Goal: Task Accomplishment & Management: Manage account settings

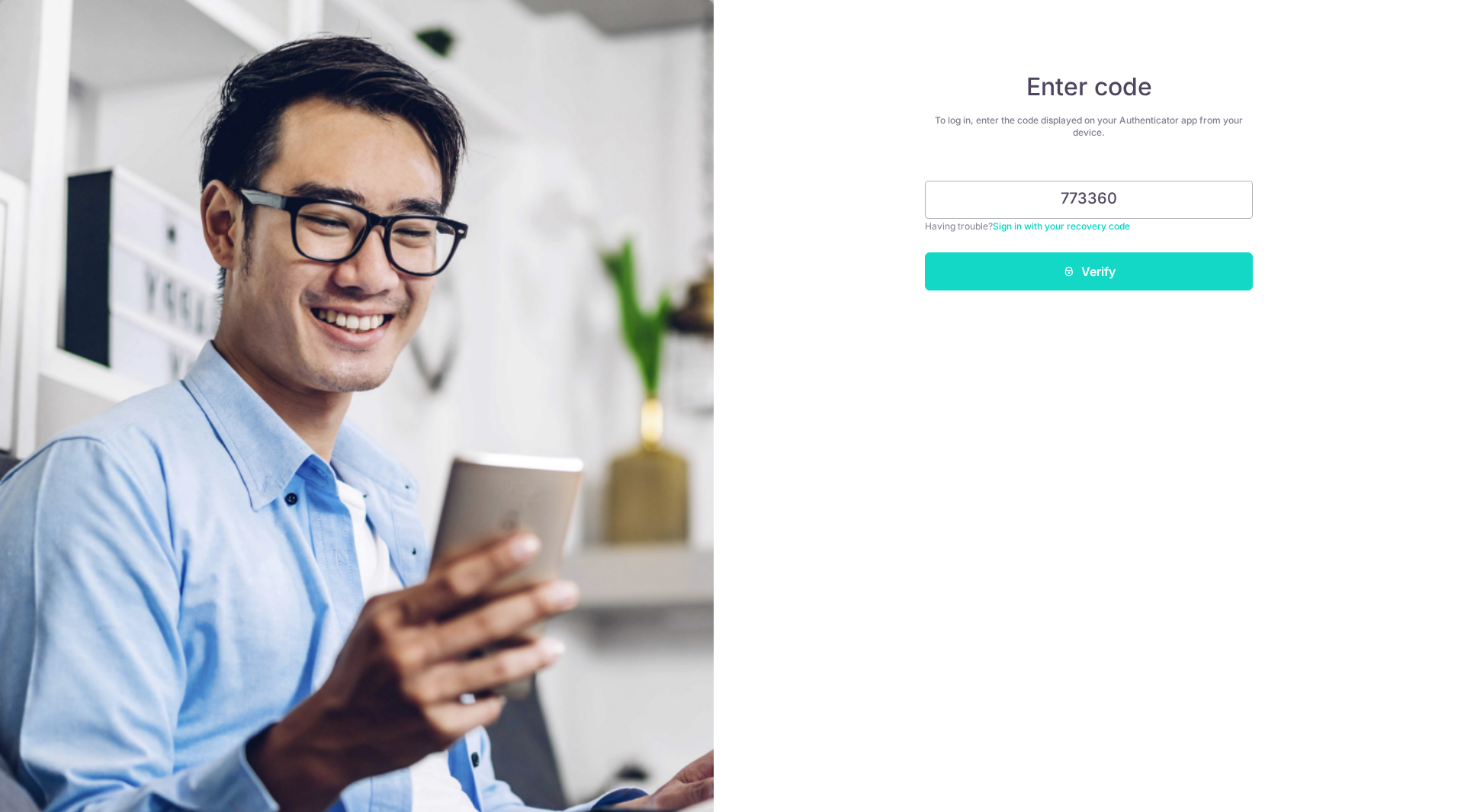
type input "773360"
click at [1093, 265] on button "Verify" at bounding box center [1088, 270] width 328 height 38
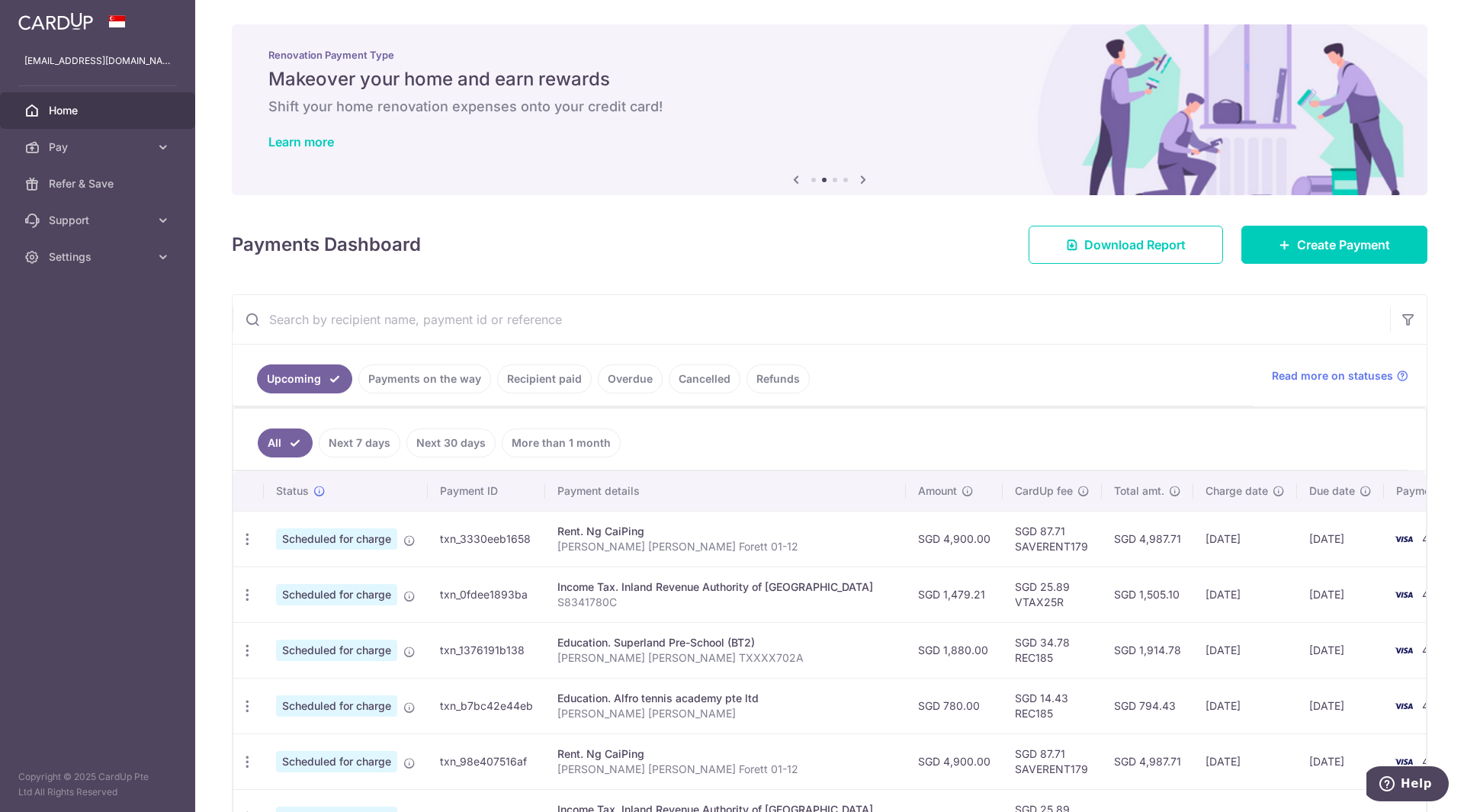
scroll to position [254, 0]
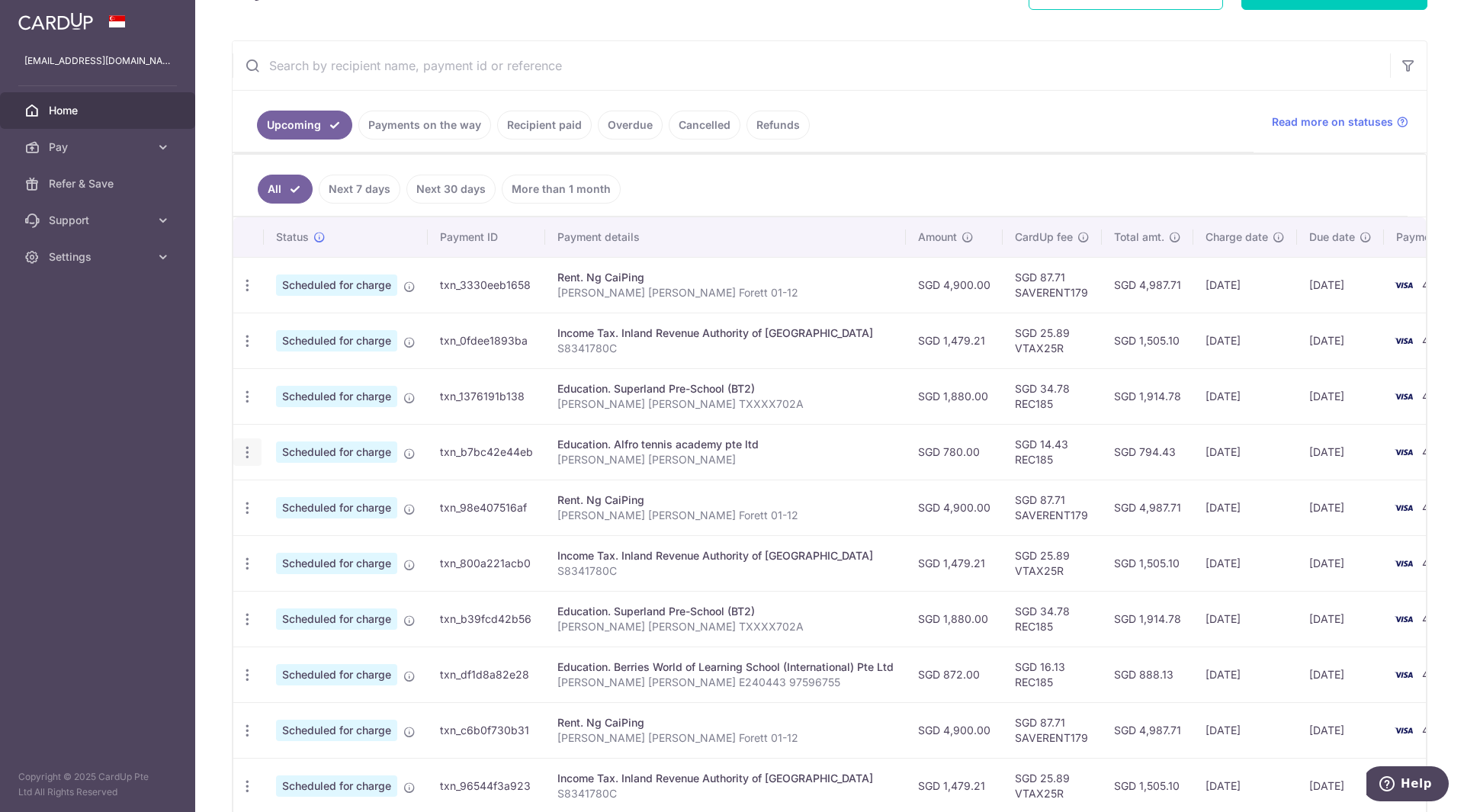
click at [248, 454] on icon "button" at bounding box center [248, 452] width 16 height 16
click at [313, 492] on span "Update payment" at bounding box center [328, 493] width 104 height 18
radio input "true"
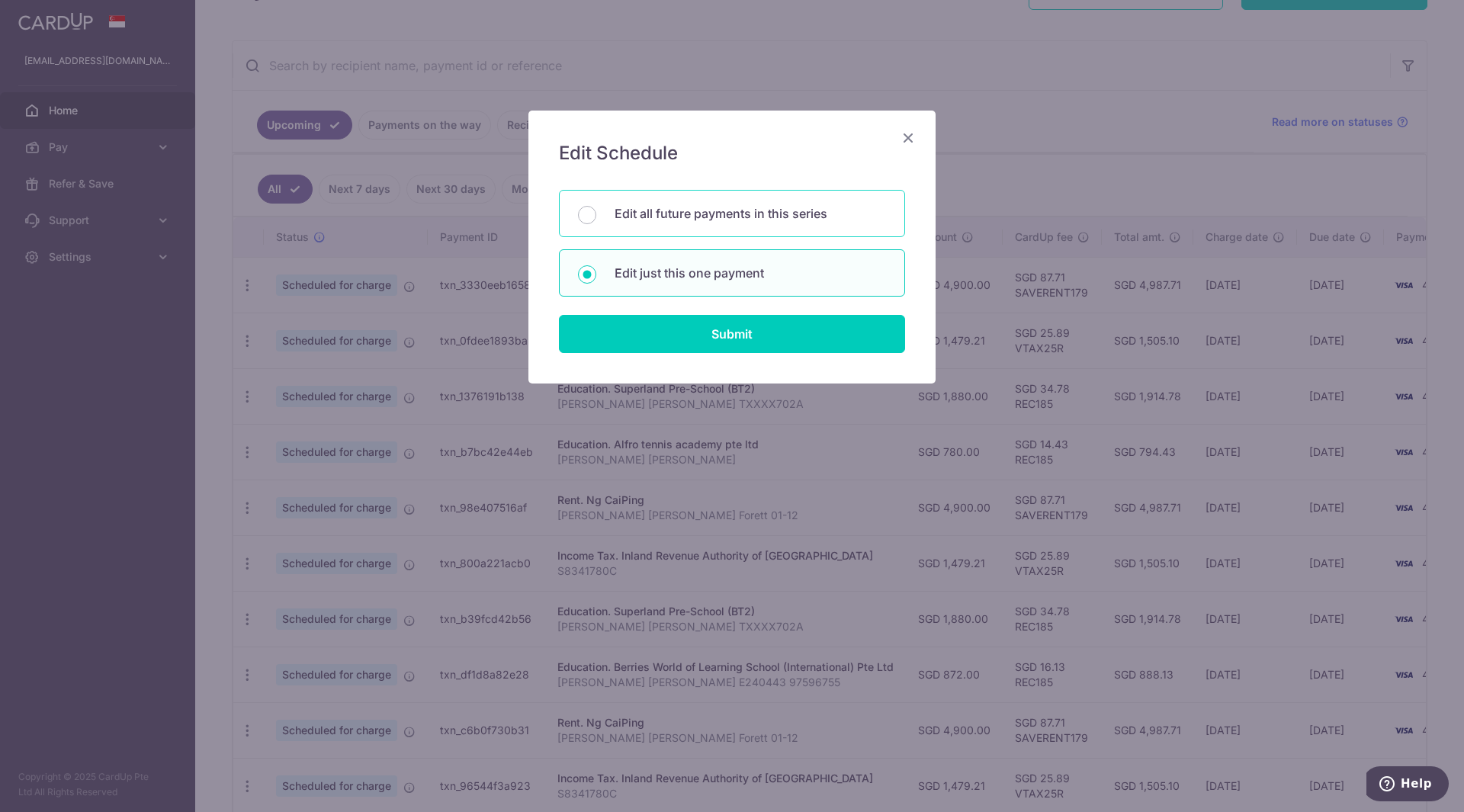
click at [656, 224] on div "Edit all future payments in this series" at bounding box center [732, 213] width 346 height 47
radio input "true"
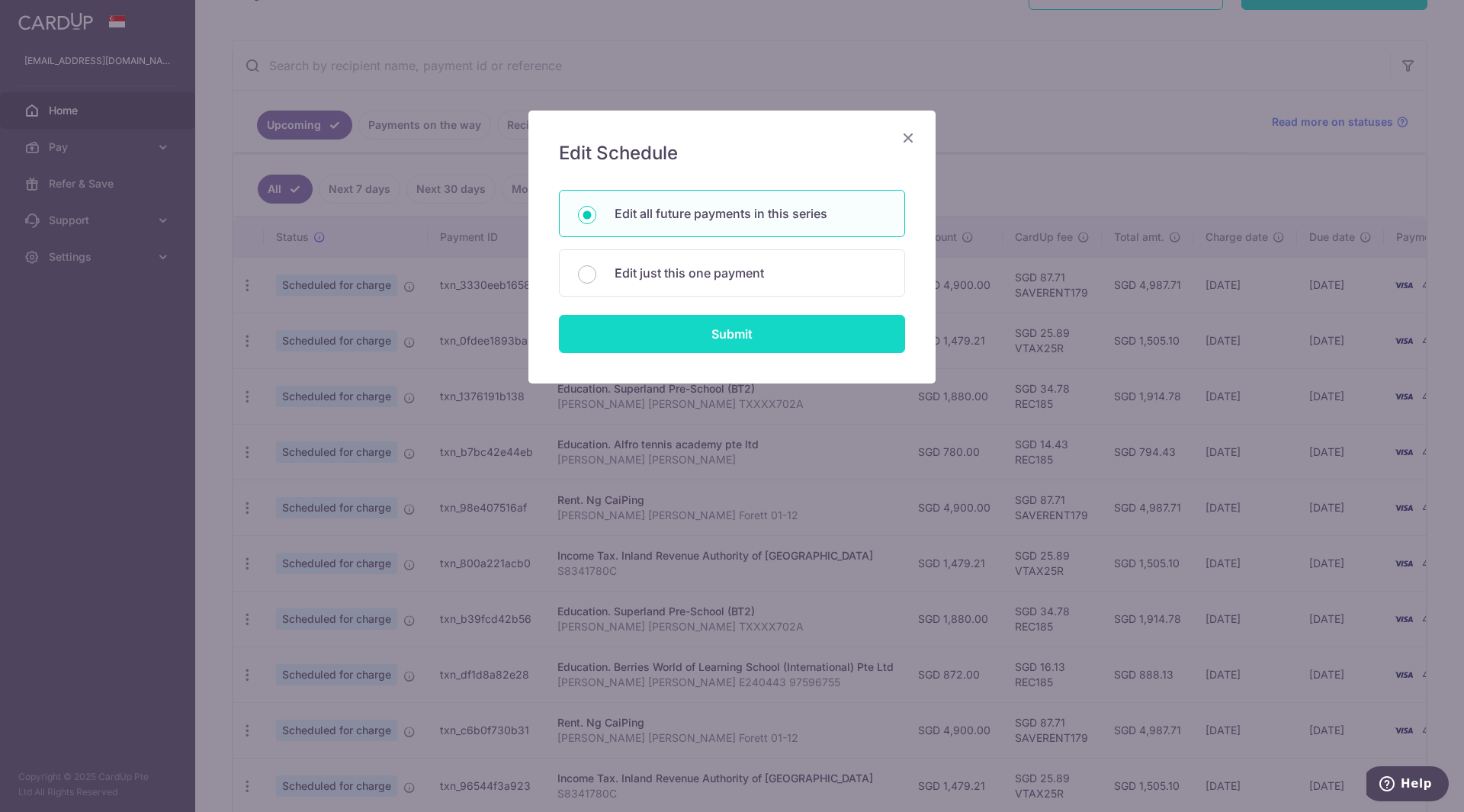
click at [656, 324] on input "Submit" at bounding box center [732, 334] width 346 height 38
radio input "true"
type input "780.00"
type input "Luke Tan Jia Rui"
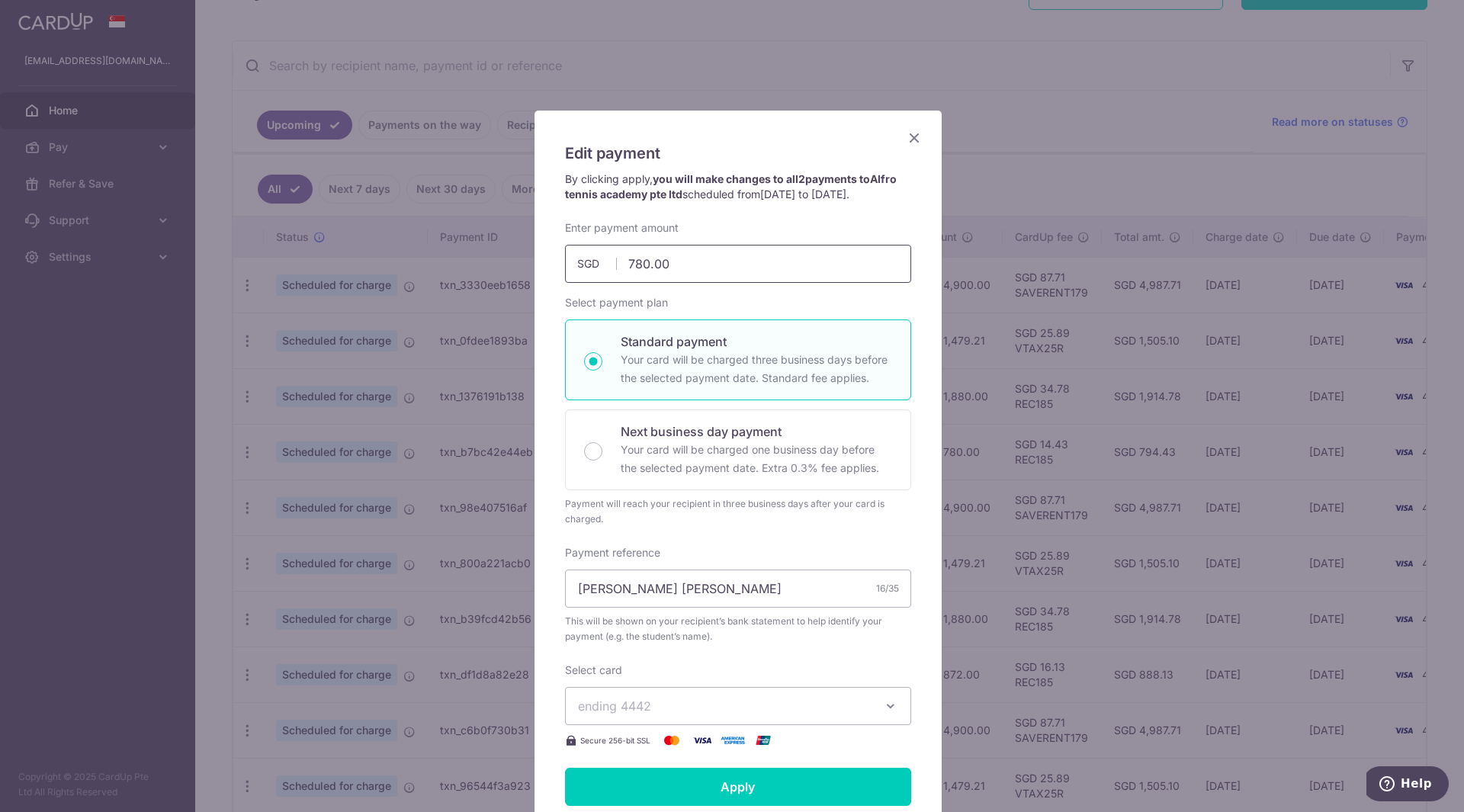
click at [628, 265] on input "780.00" at bounding box center [738, 263] width 346 height 38
type input "720.00"
click at [703, 779] on input "Apply" at bounding box center [738, 786] width 346 height 38
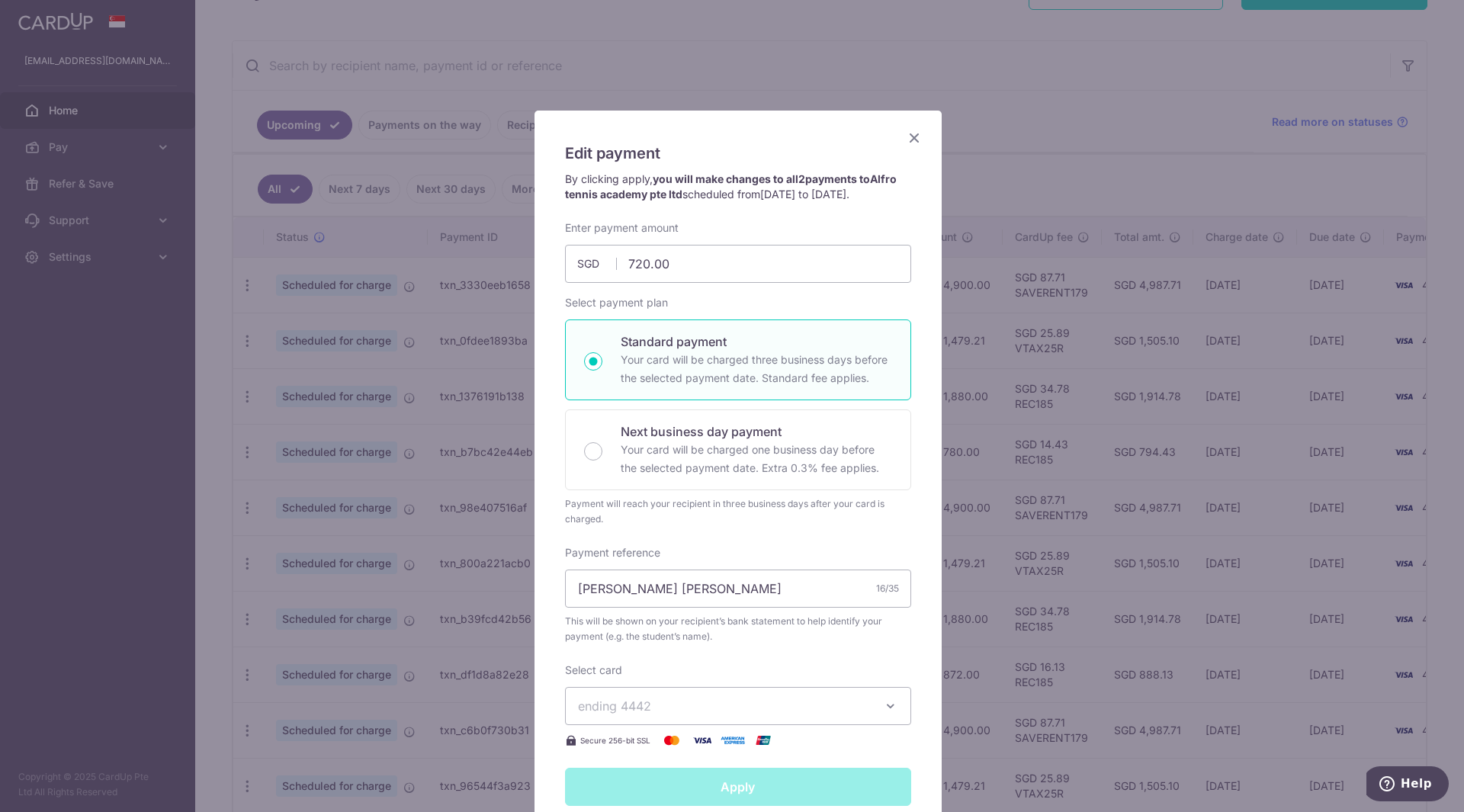
type input "Successfully Applied"
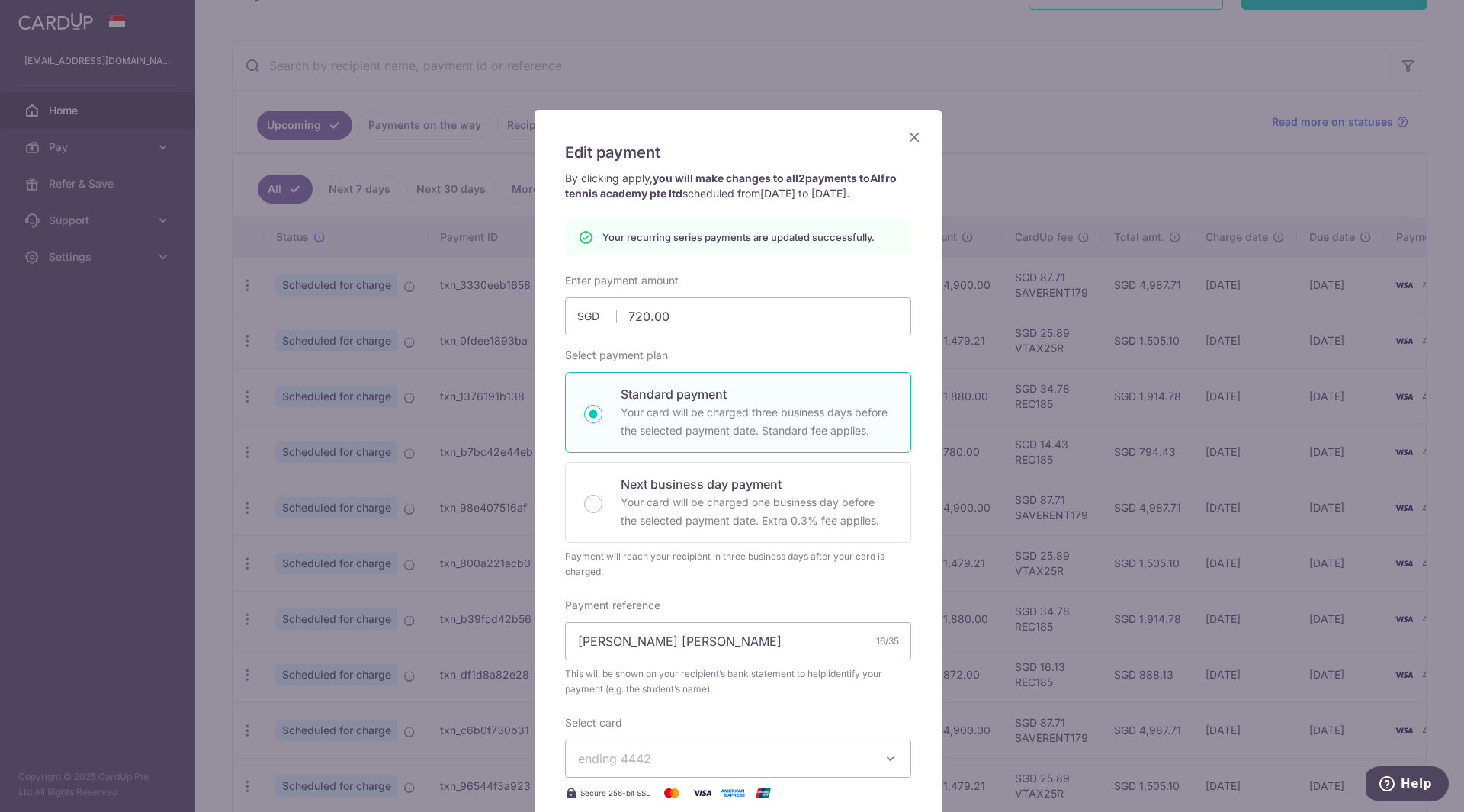
scroll to position [0, 0]
click at [912, 134] on icon "Close" at bounding box center [913, 138] width 18 height 19
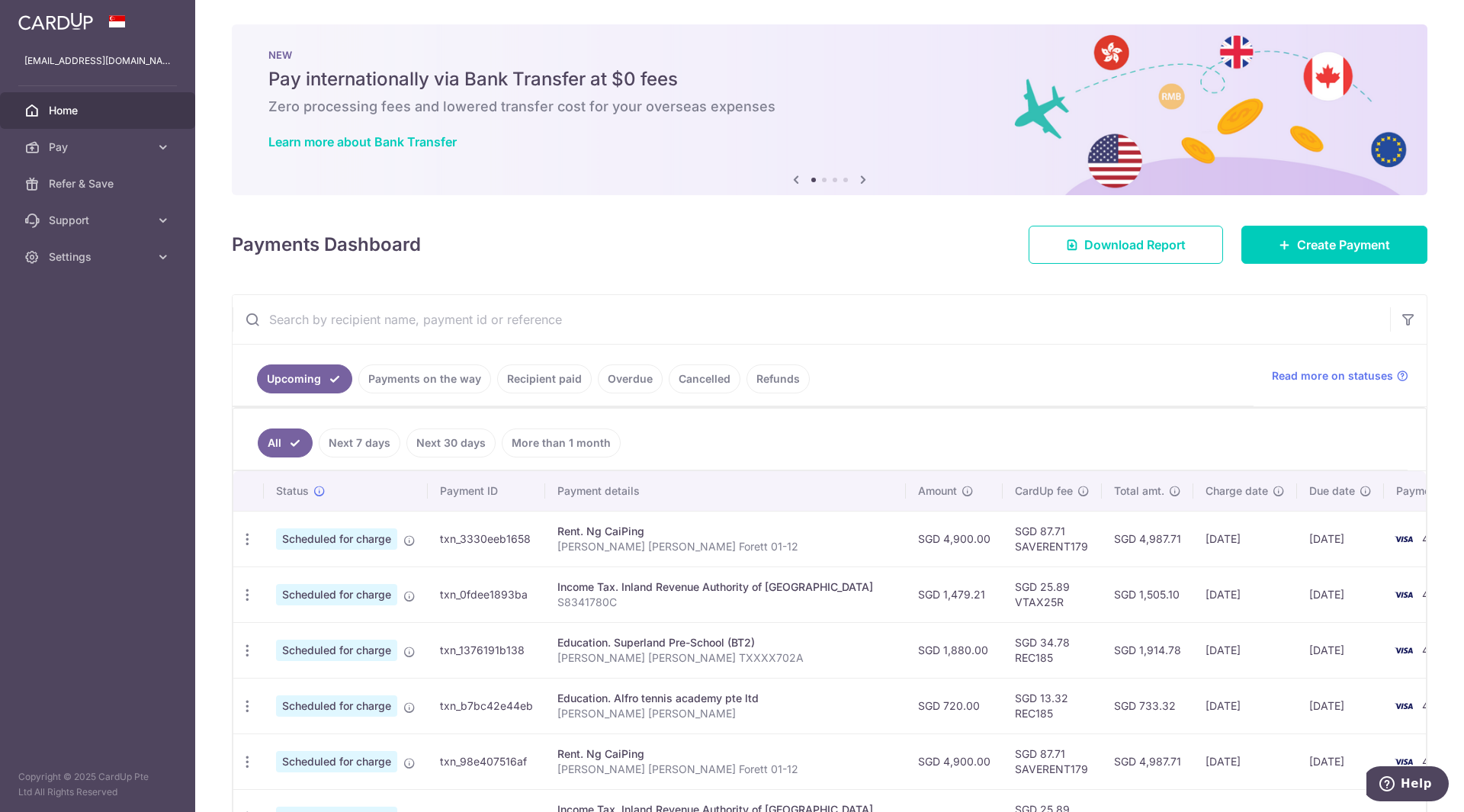
scroll to position [254, 0]
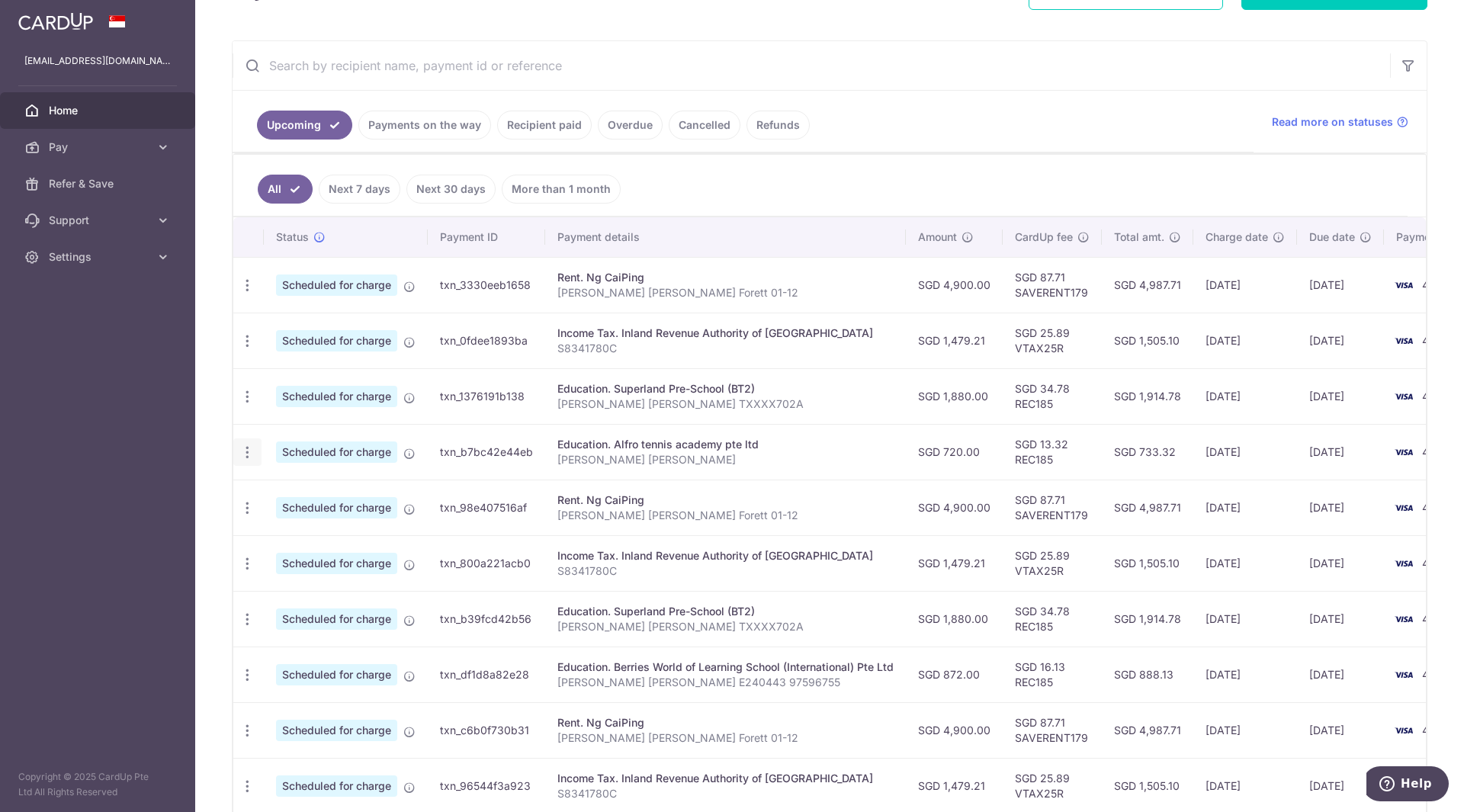
click at [239, 447] on div "Update payment Cancel payment Upload doc" at bounding box center [248, 452] width 28 height 28
click at [249, 455] on icon "button" at bounding box center [248, 452] width 16 height 16
click at [298, 492] on span "Update payment" at bounding box center [328, 493] width 104 height 18
radio input "true"
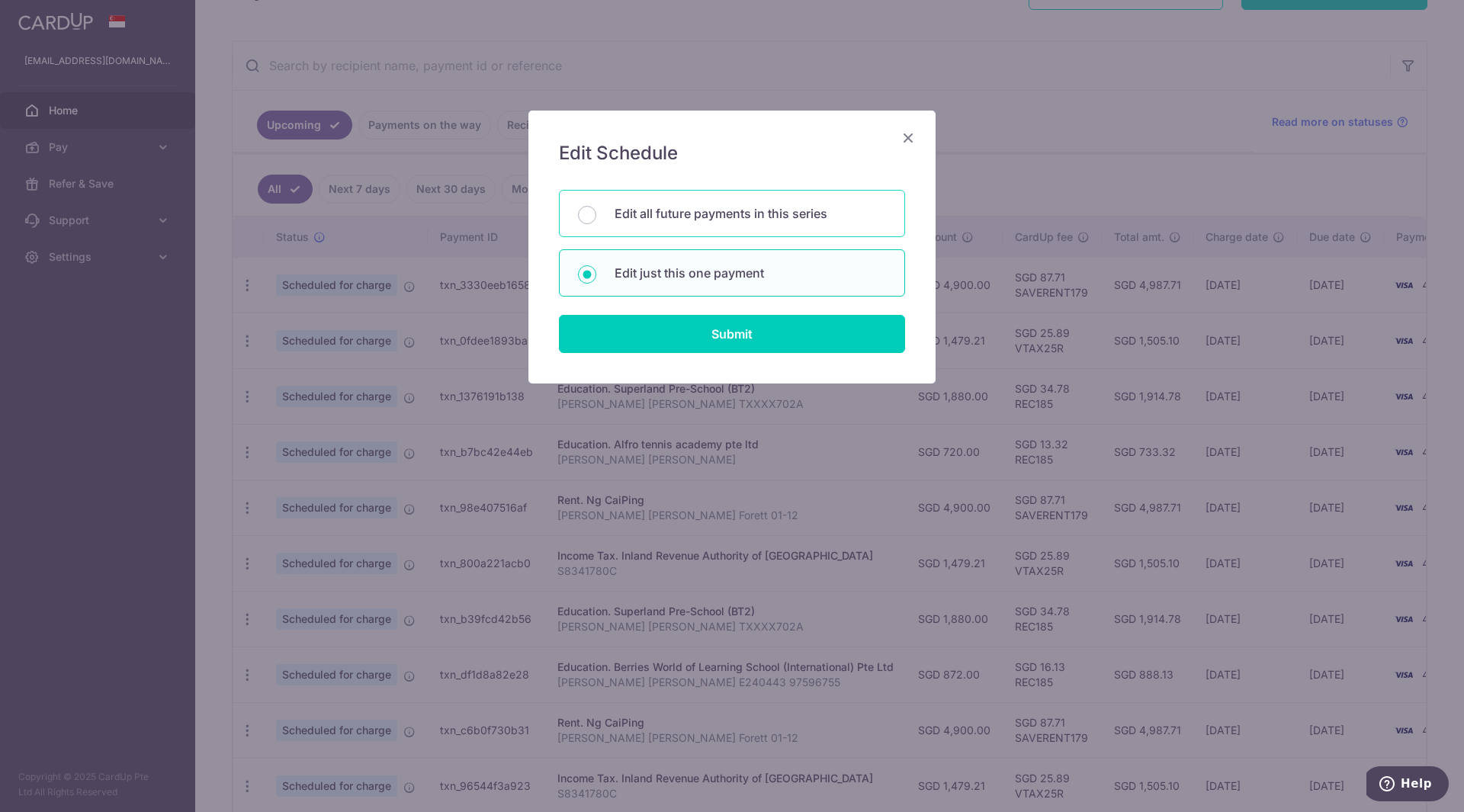
click at [689, 214] on p "Edit all future payments in this series" at bounding box center [750, 213] width 271 height 18
click at [596, 214] on input "Edit all future payments in this series" at bounding box center [587, 214] width 18 height 18
radio input "true"
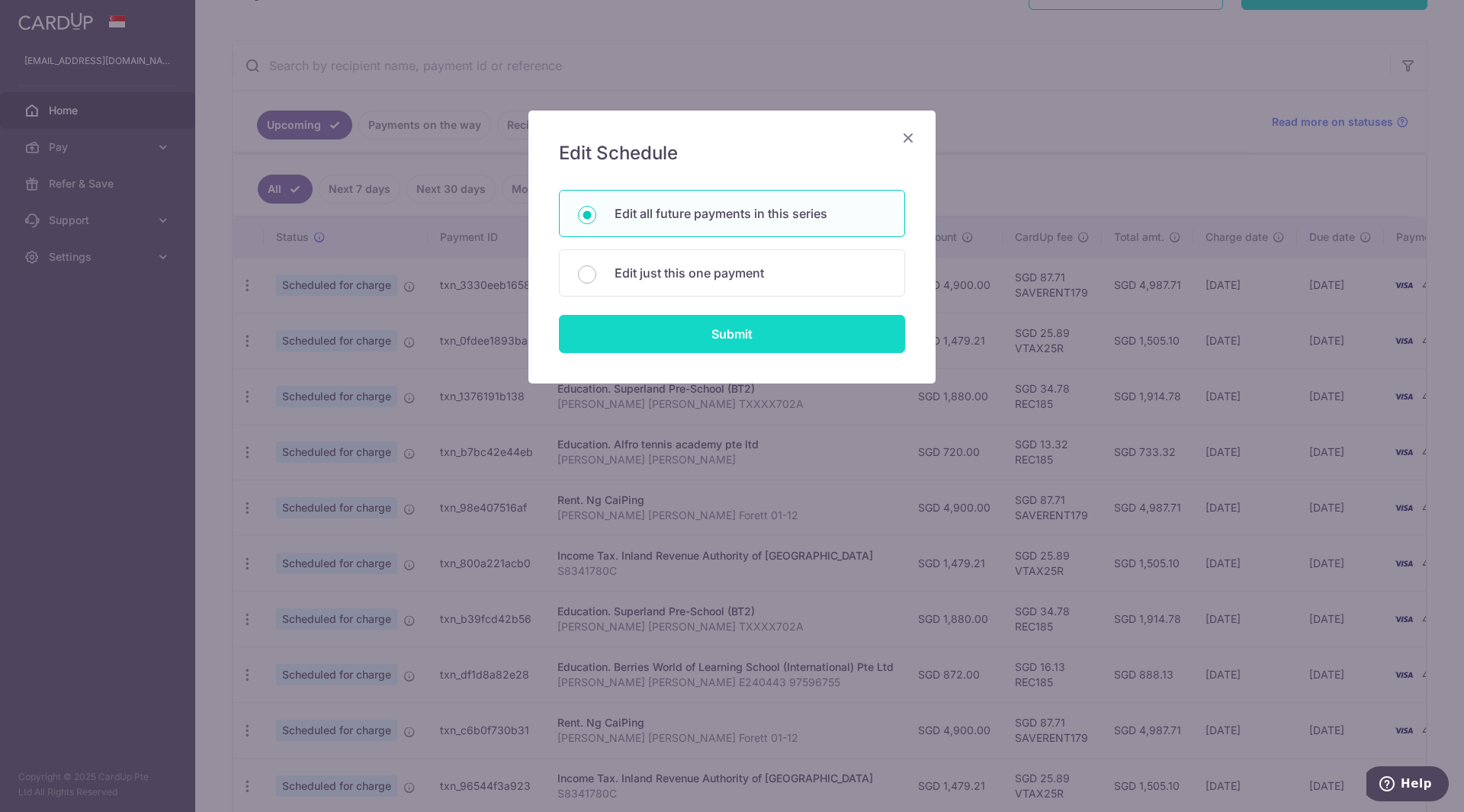
click at [691, 332] on input "Submit" at bounding box center [732, 334] width 346 height 38
radio input "true"
type input "720.00"
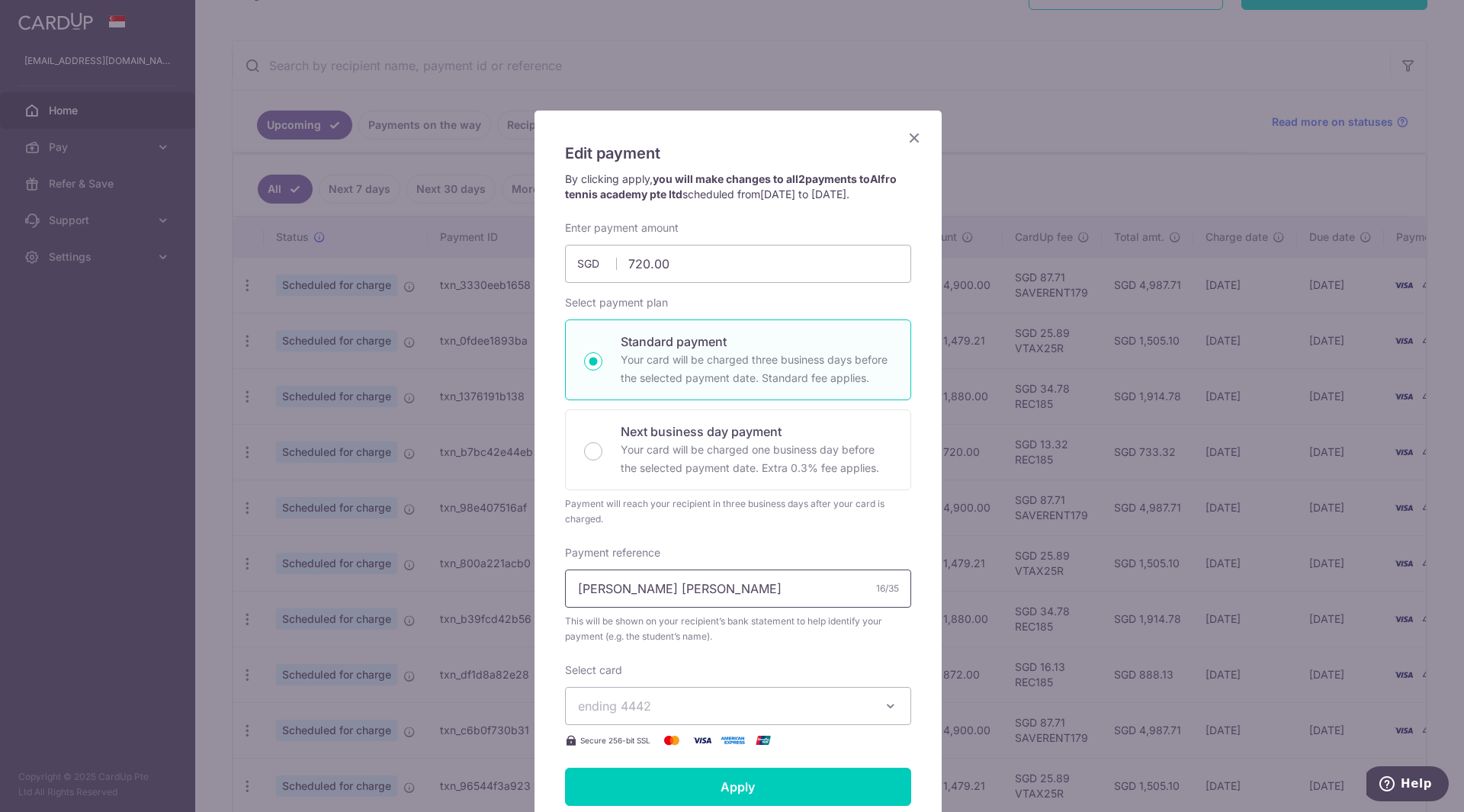
click at [763, 584] on input "Luke Tan Jia Rui" at bounding box center [738, 588] width 346 height 38
type input "Luke Tan Jia Rui Wed 6pm MGS"
click at [806, 789] on input "Apply" at bounding box center [738, 786] width 346 height 38
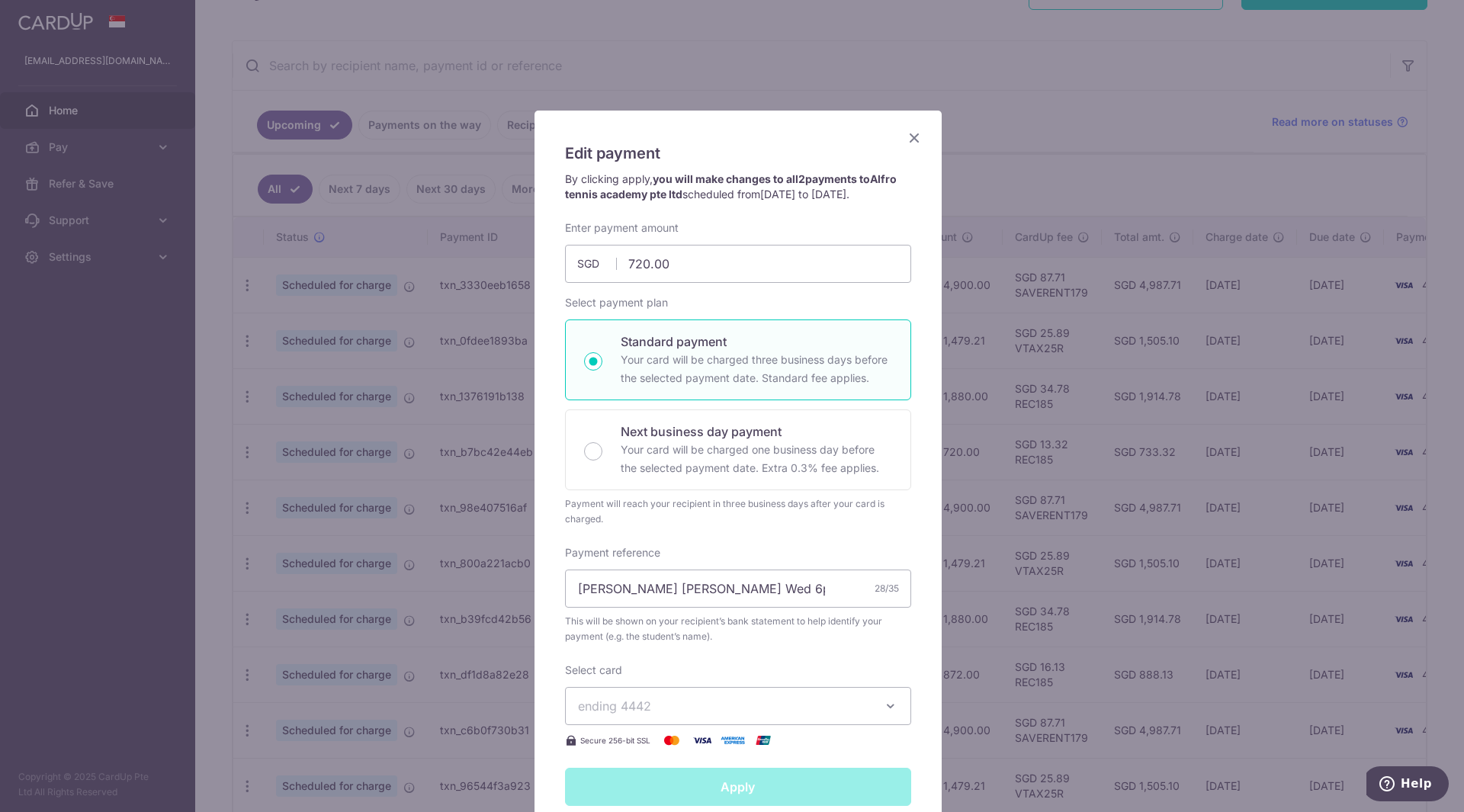
type input "Successfully Applied"
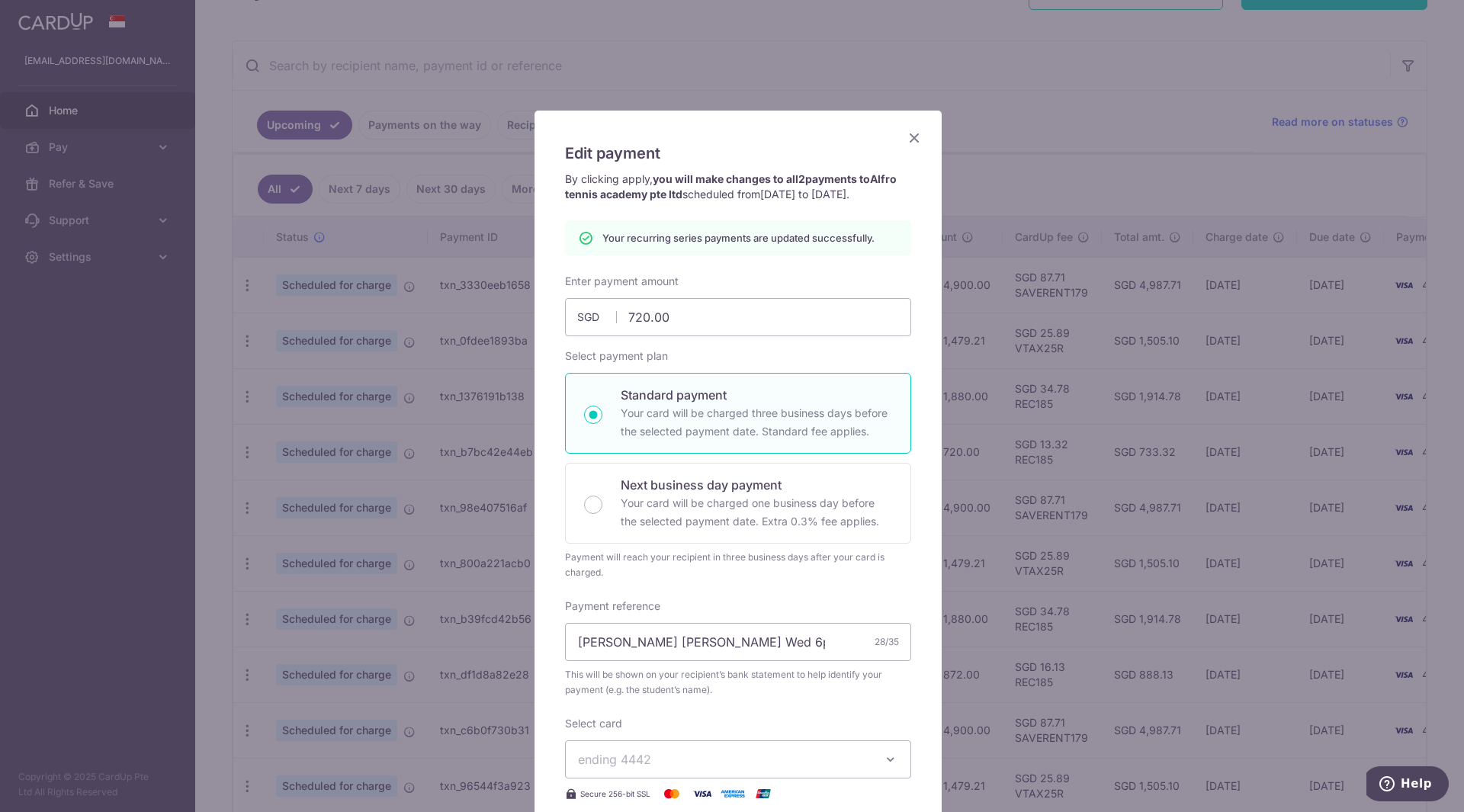
click at [905, 136] on icon "Close" at bounding box center [913, 138] width 18 height 19
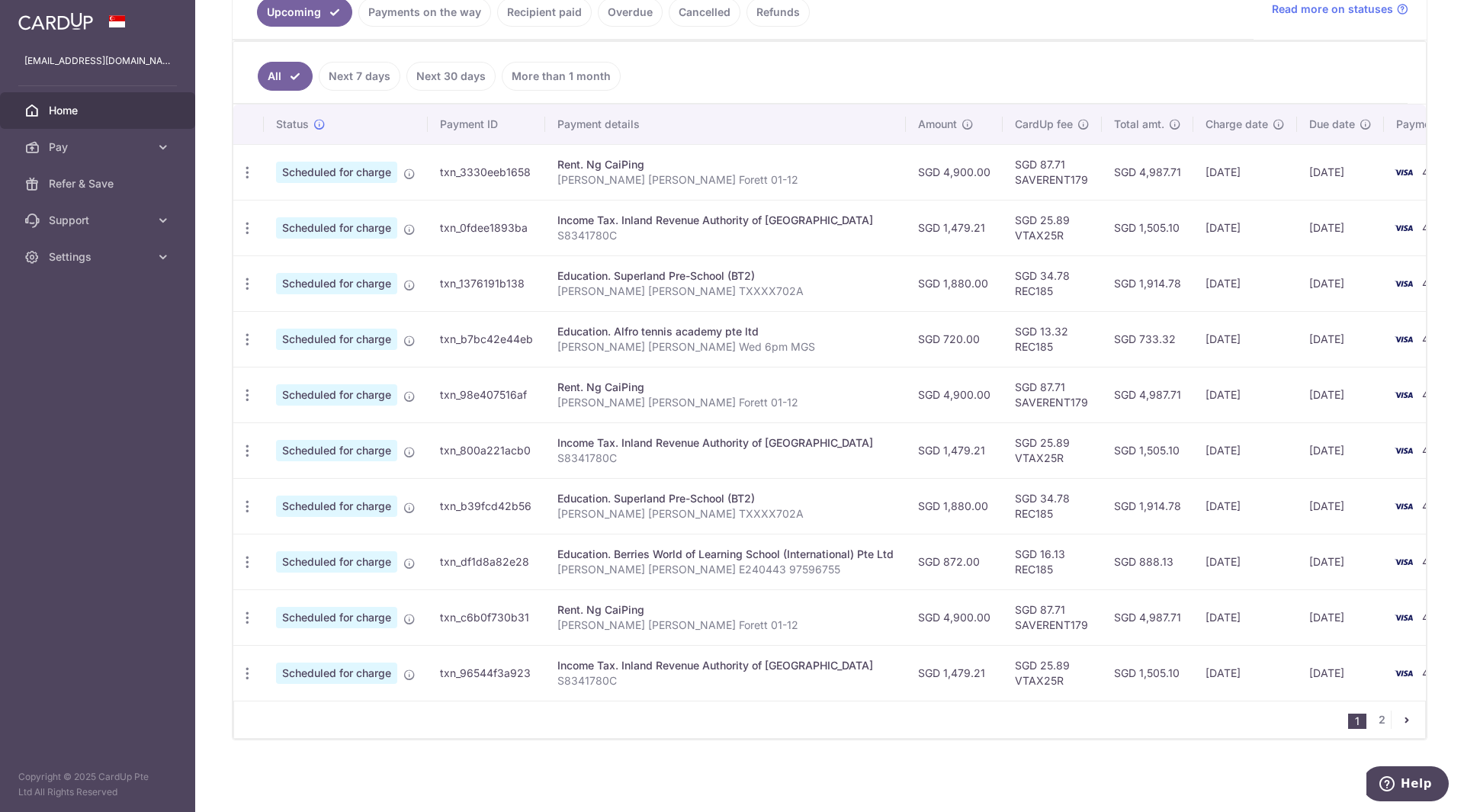
scroll to position [374, 0]
